Goal: Obtain resource: Obtain resource

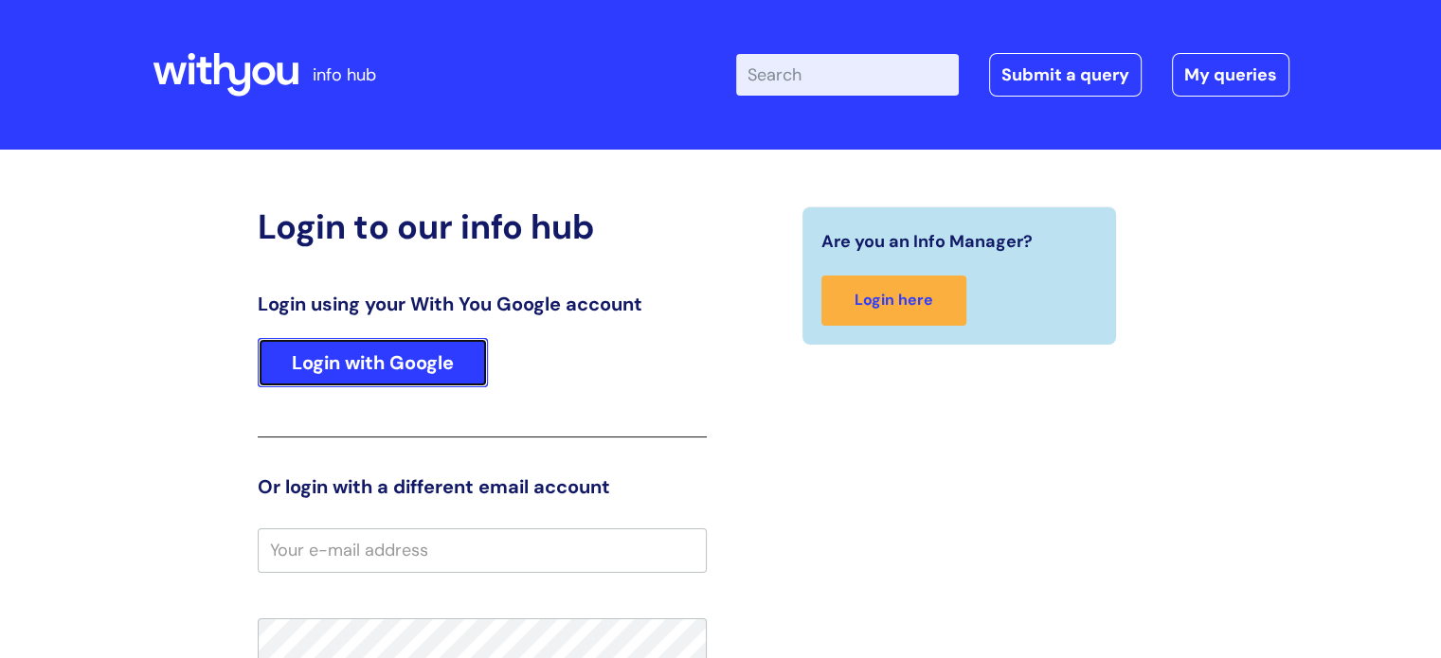
click at [385, 378] on link "Login with Google" at bounding box center [373, 362] width 230 height 49
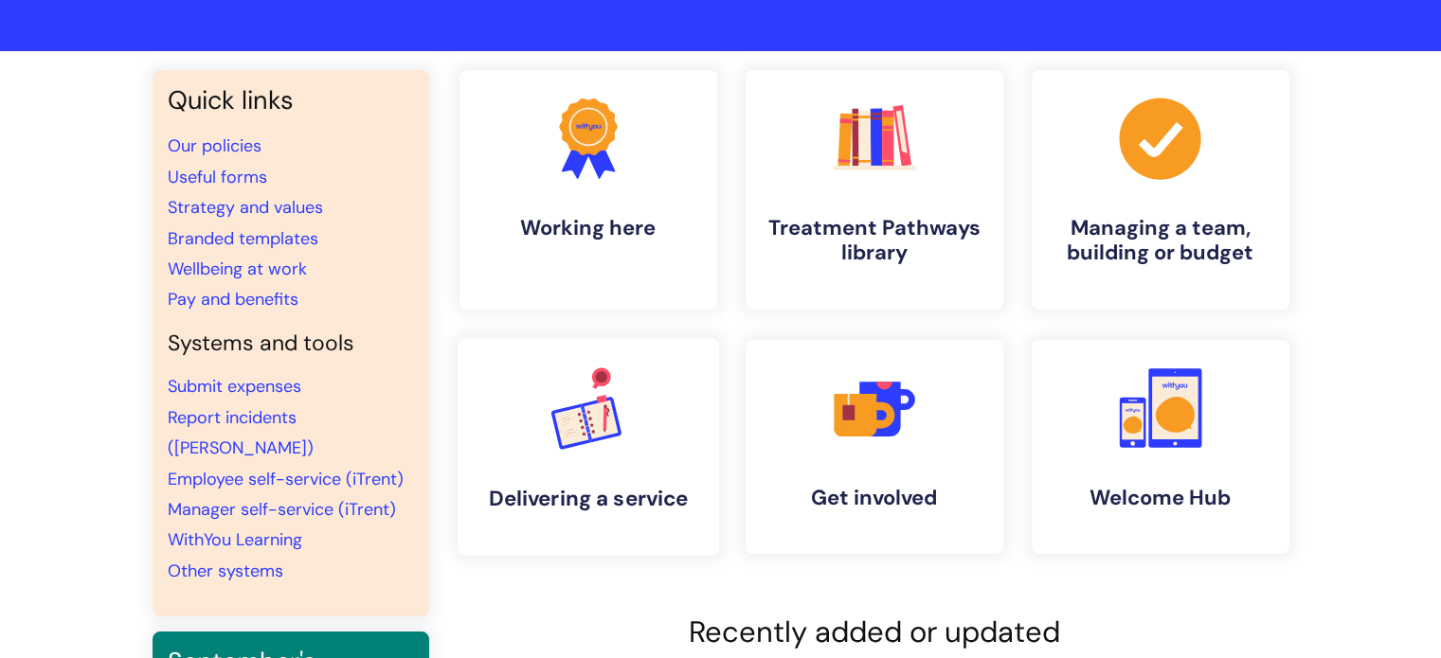
scroll to position [57, 0]
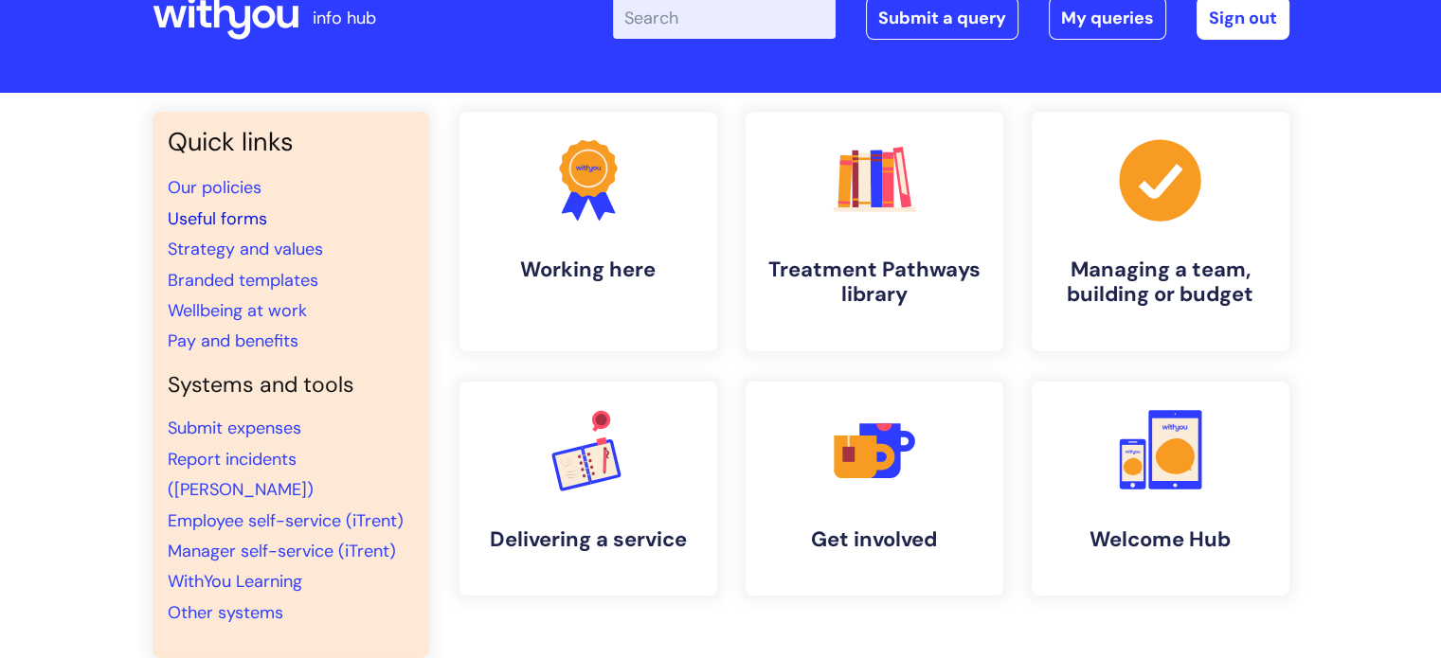
click at [230, 224] on link "Useful forms" at bounding box center [217, 218] width 99 height 23
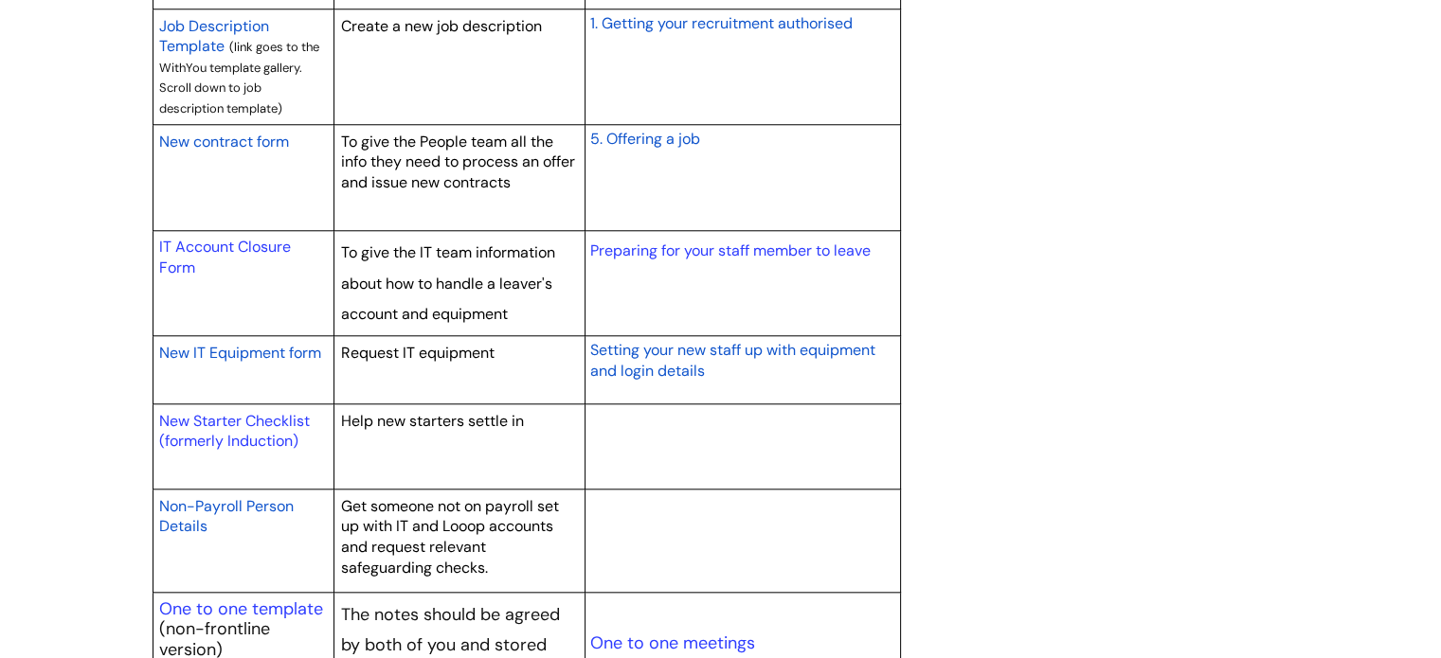
scroll to position [1826, 0]
click at [692, 361] on span "Setting your new staff up with equipment and login details" at bounding box center [731, 359] width 285 height 41
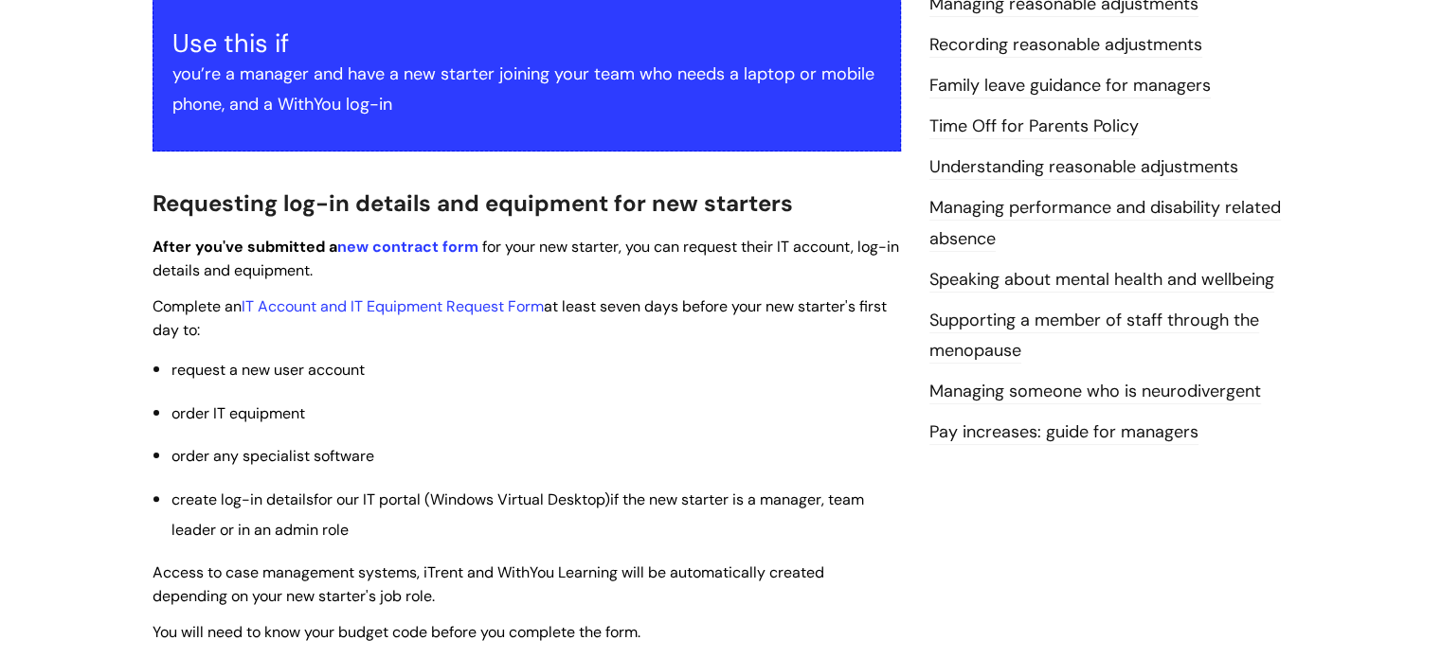
scroll to position [411, 0]
click at [423, 310] on link "IT Account and IT Equipment Request Form" at bounding box center [393, 307] width 302 height 20
